Goal: Find specific fact: Find specific fact

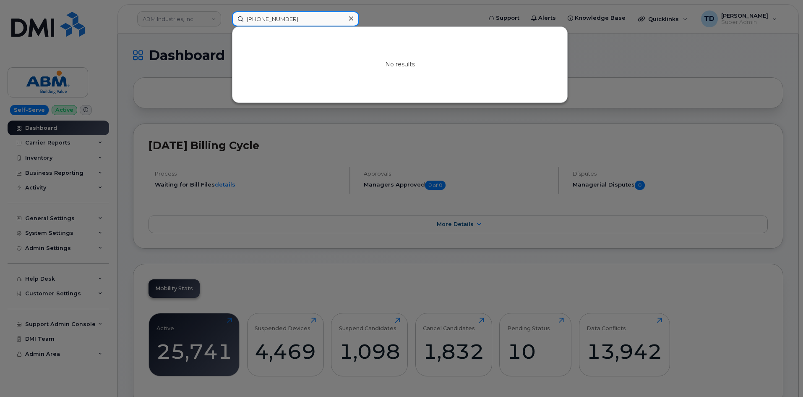
drag, startPoint x: 321, startPoint y: 22, endPoint x: 184, endPoint y: 14, distance: 136.7
click at [225, 18] on div "[PHONE_NUMBER] No results" at bounding box center [354, 18] width 258 height 15
paste input "2132804278"
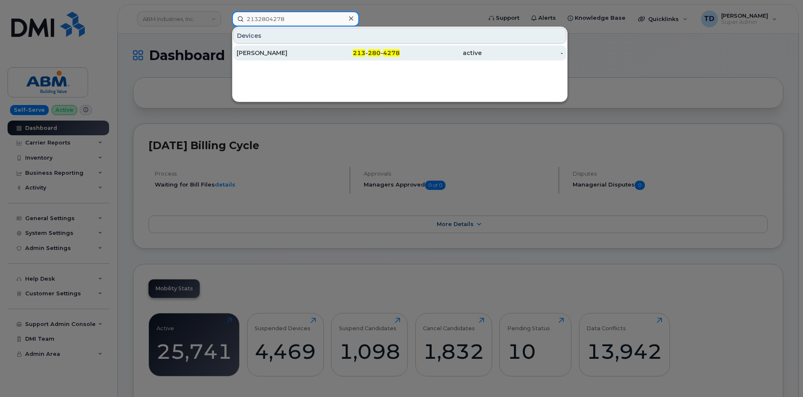
type input "2132804278"
click at [298, 54] on div "[PERSON_NAME]" at bounding box center [278, 53] width 82 height 8
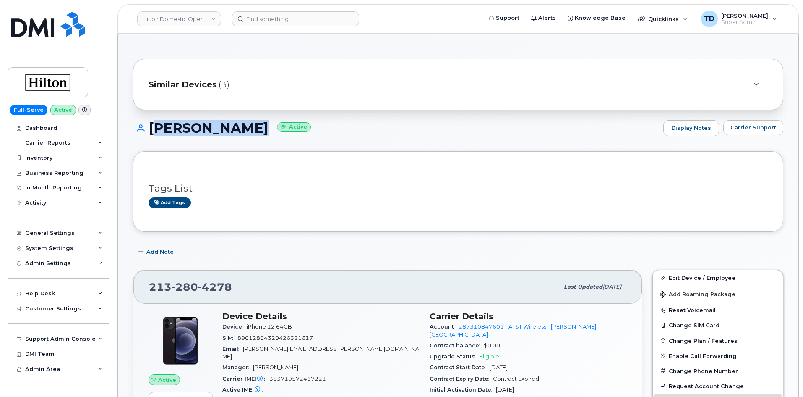
drag, startPoint x: 251, startPoint y: 128, endPoint x: 150, endPoint y: 144, distance: 102.1
click at [150, 144] on div "JAIME COSICO Active Display Notes Carrier Support" at bounding box center [458, 135] width 651 height 31
copy h1 "[PERSON_NAME]"
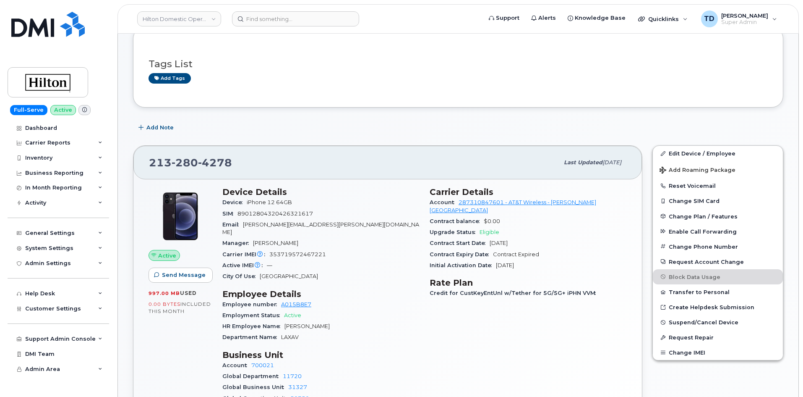
scroll to position [126, 0]
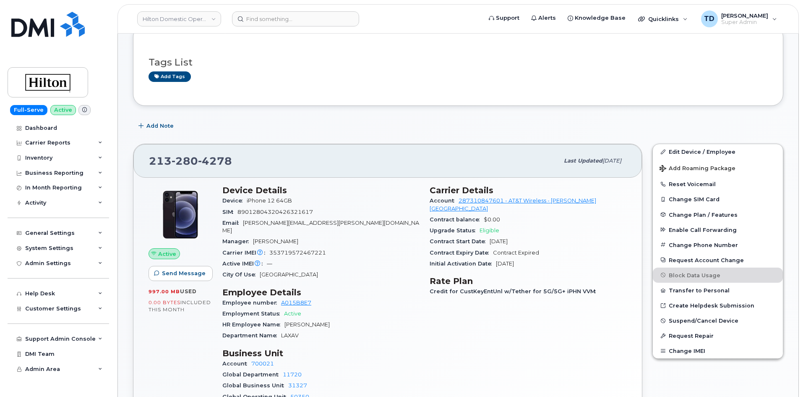
click at [308, 247] on div "Carrier IMEI Carrier IMEI is reported during the last billing cycle or change o…" at bounding box center [320, 252] width 197 height 11
click at [307, 247] on div "Carrier IMEI Carrier IMEI is reported during the last billing cycle or change o…" at bounding box center [320, 252] width 197 height 11
copy span "353719572467221"
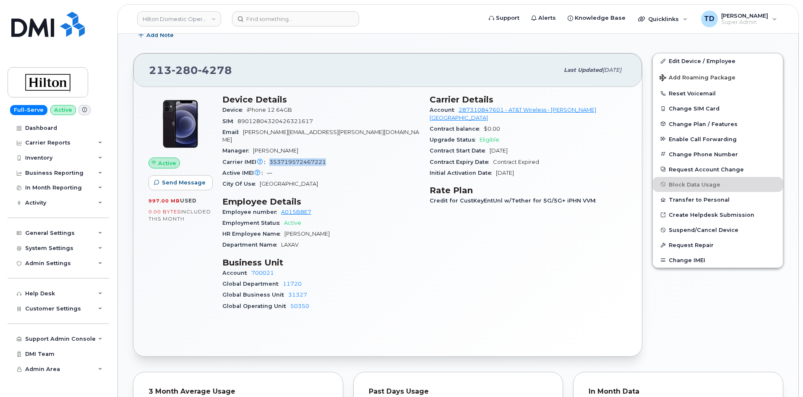
scroll to position [84, 0]
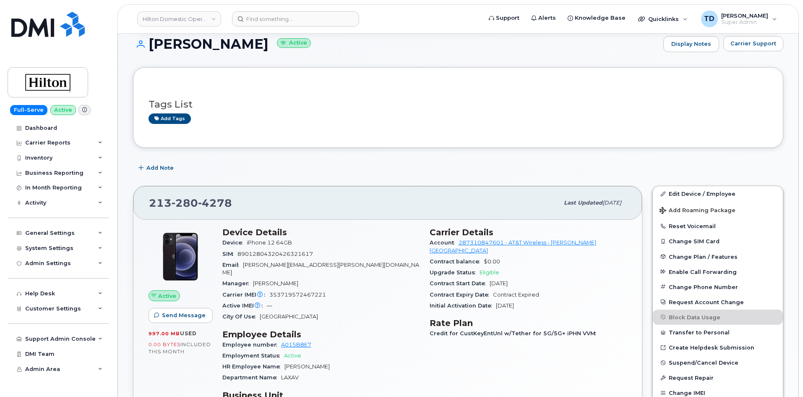
click at [279, 241] on span "iPhone 12 64GB" at bounding box center [269, 242] width 45 height 6
click at [280, 241] on span "iPhone 12 64GB" at bounding box center [269, 242] width 45 height 6
click at [277, 241] on span "iPhone 12 64GB" at bounding box center [269, 242] width 45 height 6
drag, startPoint x: 298, startPoint y: 239, endPoint x: 241, endPoint y: 244, distance: 56.5
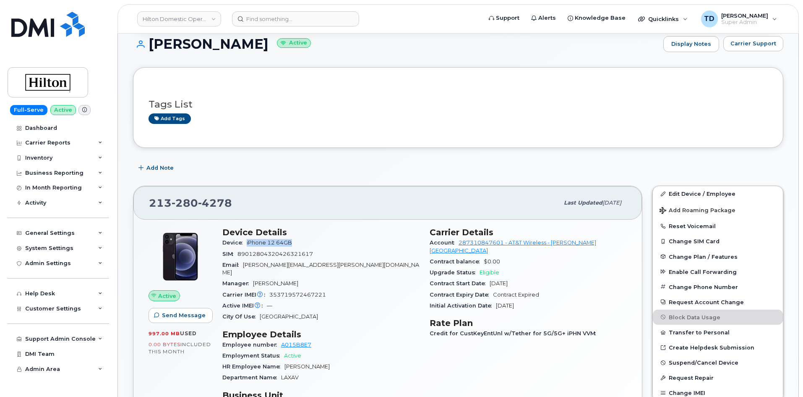
click at [241, 244] on div "Device iPhone 12 64GB" at bounding box center [320, 242] width 197 height 11
click at [307, 239] on div "Device iPhone 12 64GB" at bounding box center [320, 242] width 197 height 11
click at [293, 240] on span "iPhone 12 64GB" at bounding box center [271, 242] width 49 height 6
drag, startPoint x: 296, startPoint y: 242, endPoint x: 247, endPoint y: 244, distance: 48.8
click at [247, 244] on div "Device iPhone 12 64GB" at bounding box center [320, 242] width 197 height 11
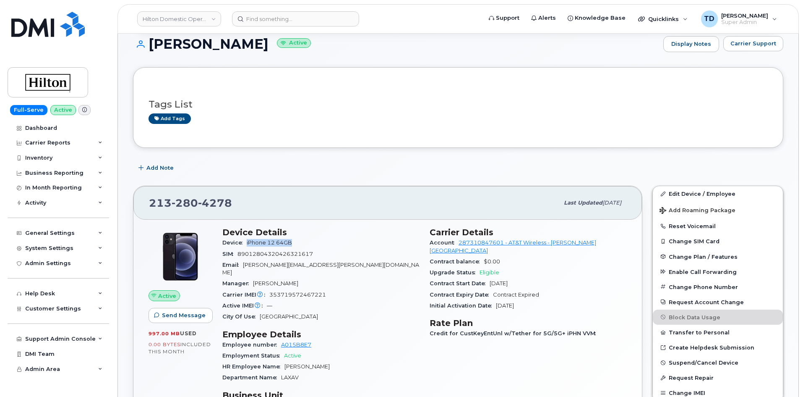
copy span "iPhone 12 64GB"
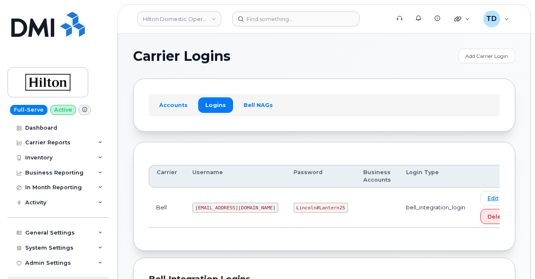
click at [293, 206] on code "Lincoln#Lantern25" at bounding box center [320, 208] width 55 height 10
copy code "Lincoln#Lantern25"
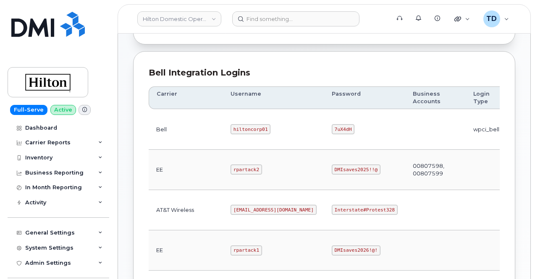
scroll to position [252, 0]
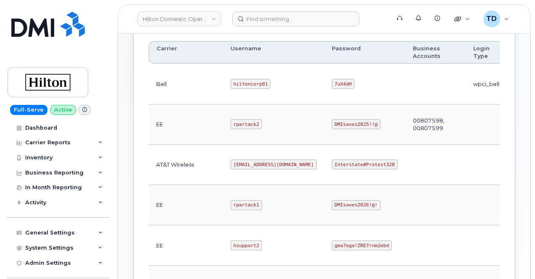
click at [336, 160] on code "Interstate#Protest328" at bounding box center [365, 165] width 66 height 10
copy code "Interstate#Protest328"
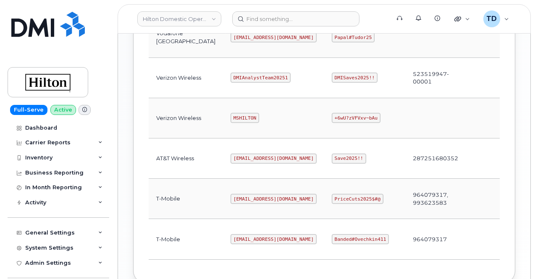
scroll to position [504, 0]
